Goal: Information Seeking & Learning: Check status

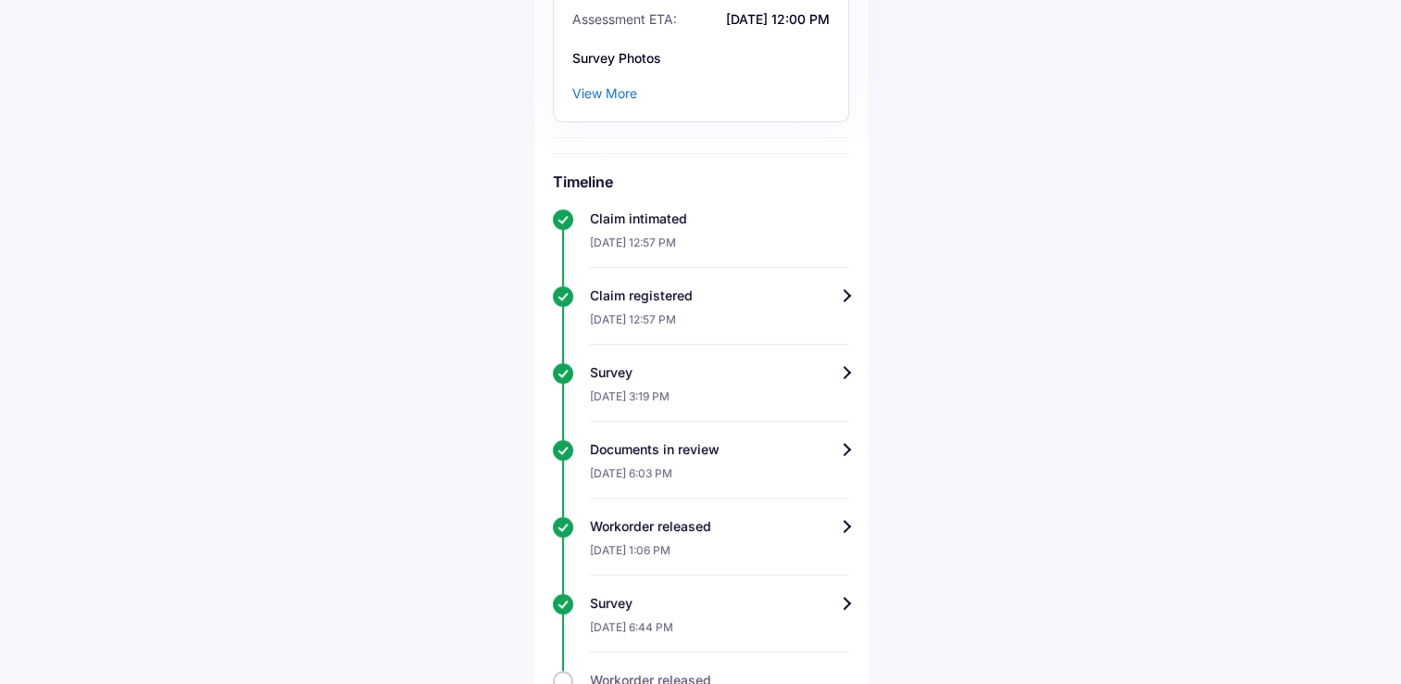
scroll to position [463, 0]
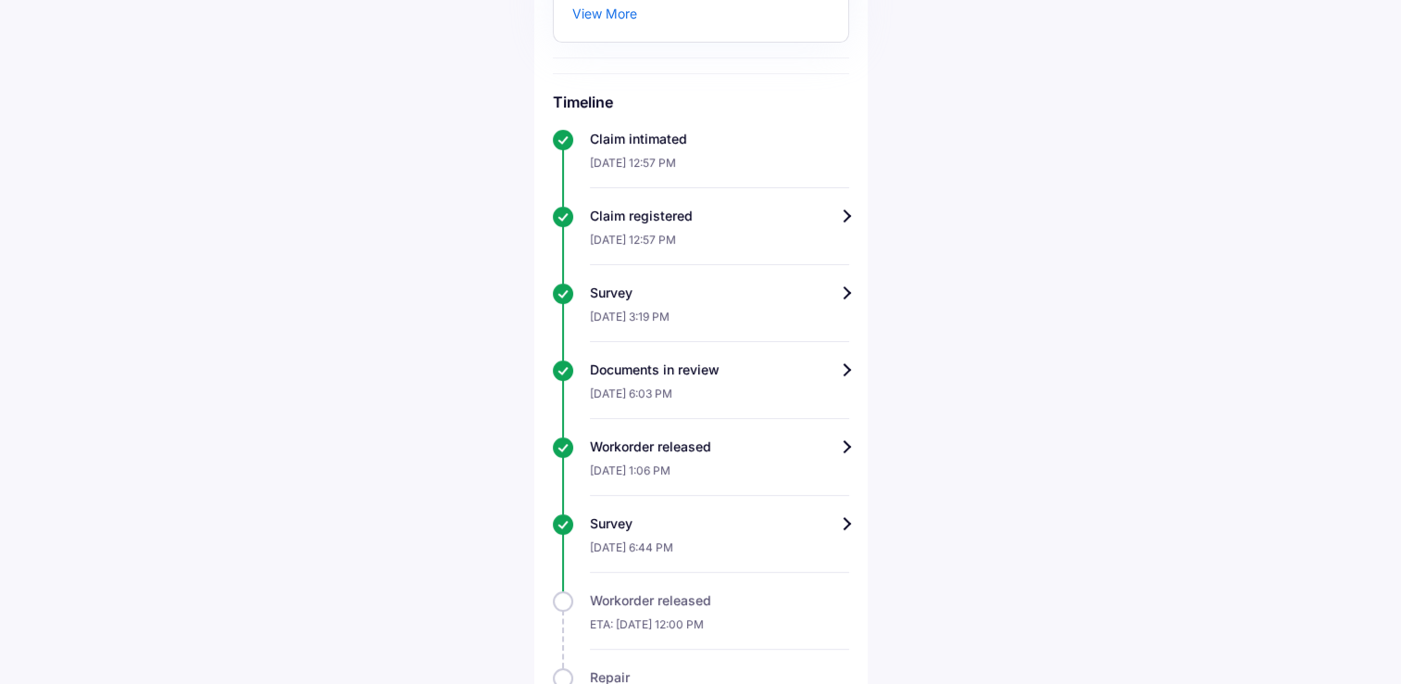
click at [848, 421] on div "Track claim for your Maruti Swift Dzire Claim info Survey completed We have rec…" at bounding box center [700, 295] width 333 height 1366
click at [845, 437] on div "Workorder released" at bounding box center [719, 446] width 259 height 19
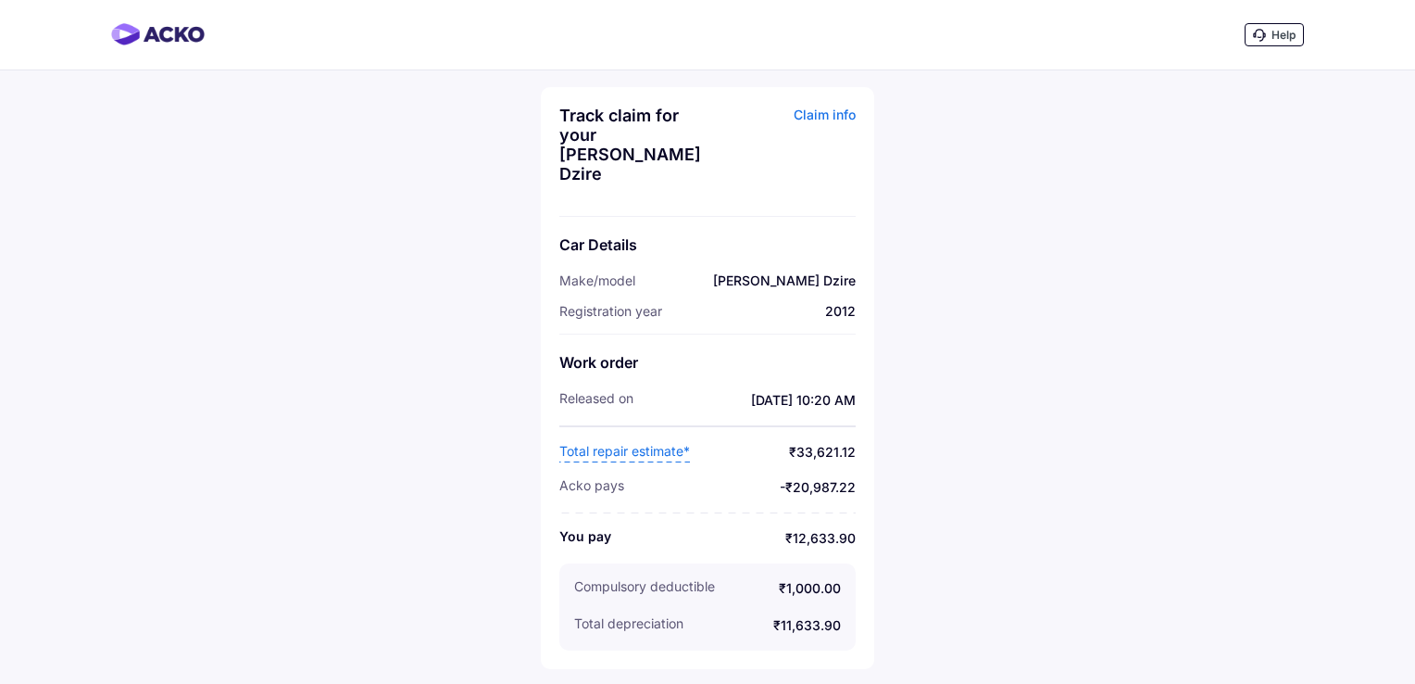
click at [659, 442] on span "Total repair estimate*" at bounding box center [624, 452] width 131 height 20
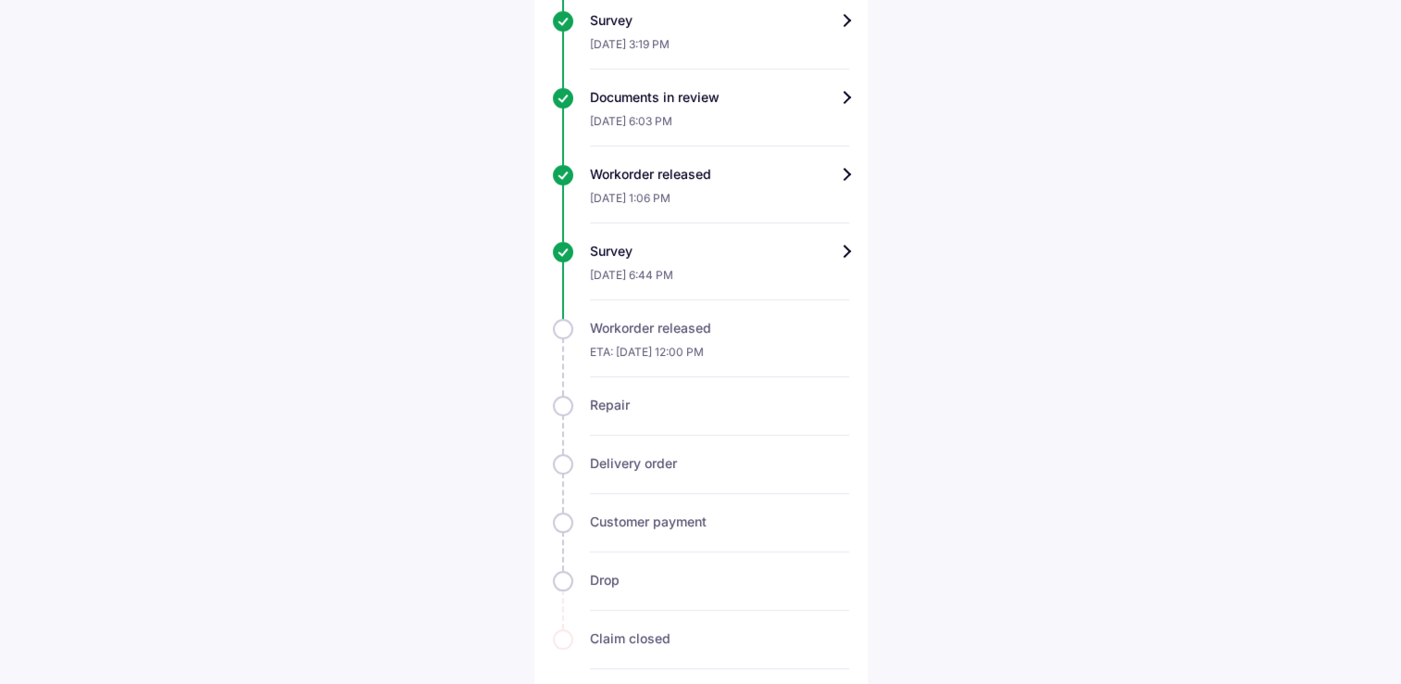
scroll to position [180, 0]
